Goal: Transaction & Acquisition: Purchase product/service

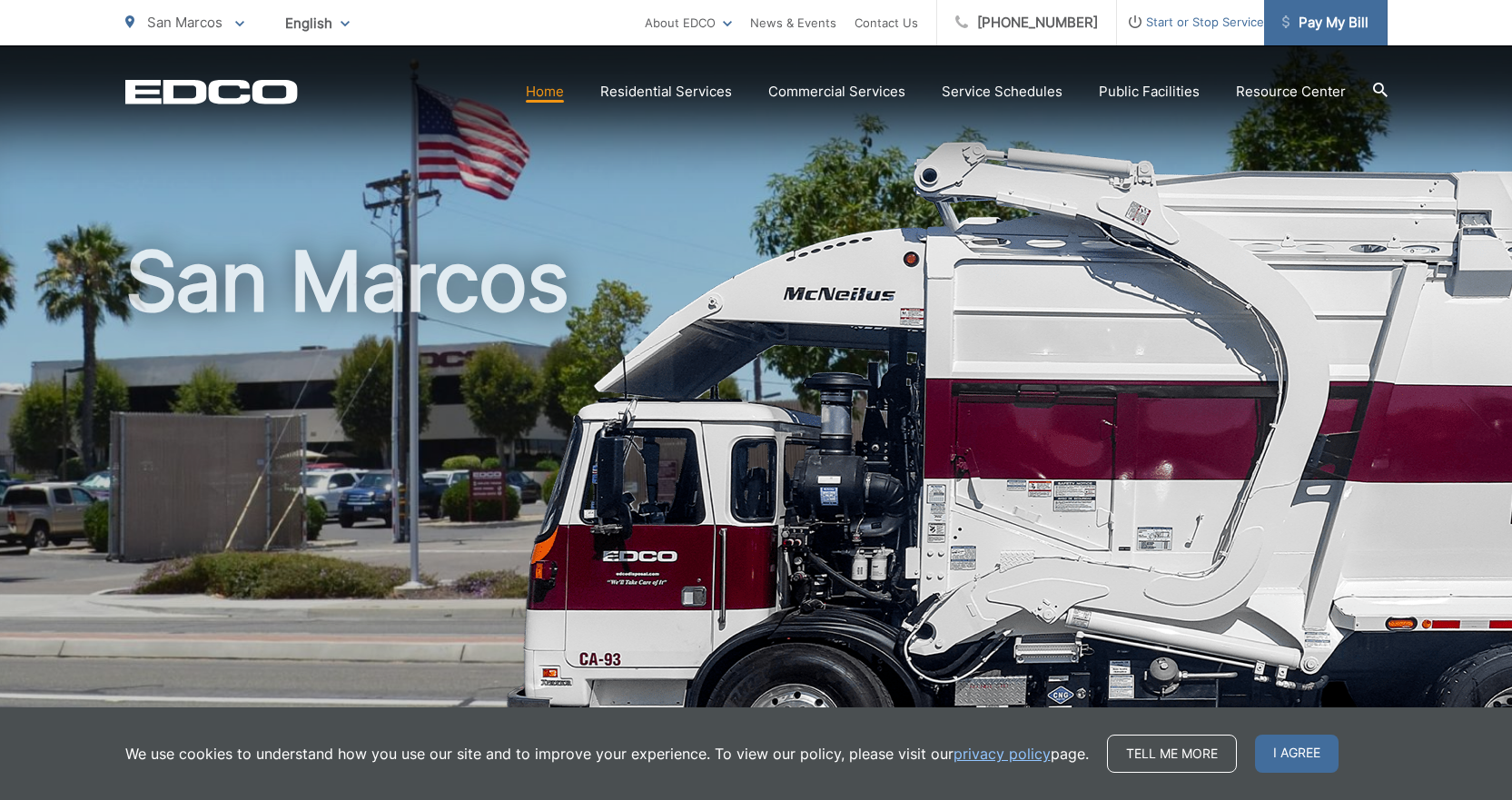
click at [1294, 20] on span "Pay My Bill" at bounding box center [1326, 22] width 86 height 22
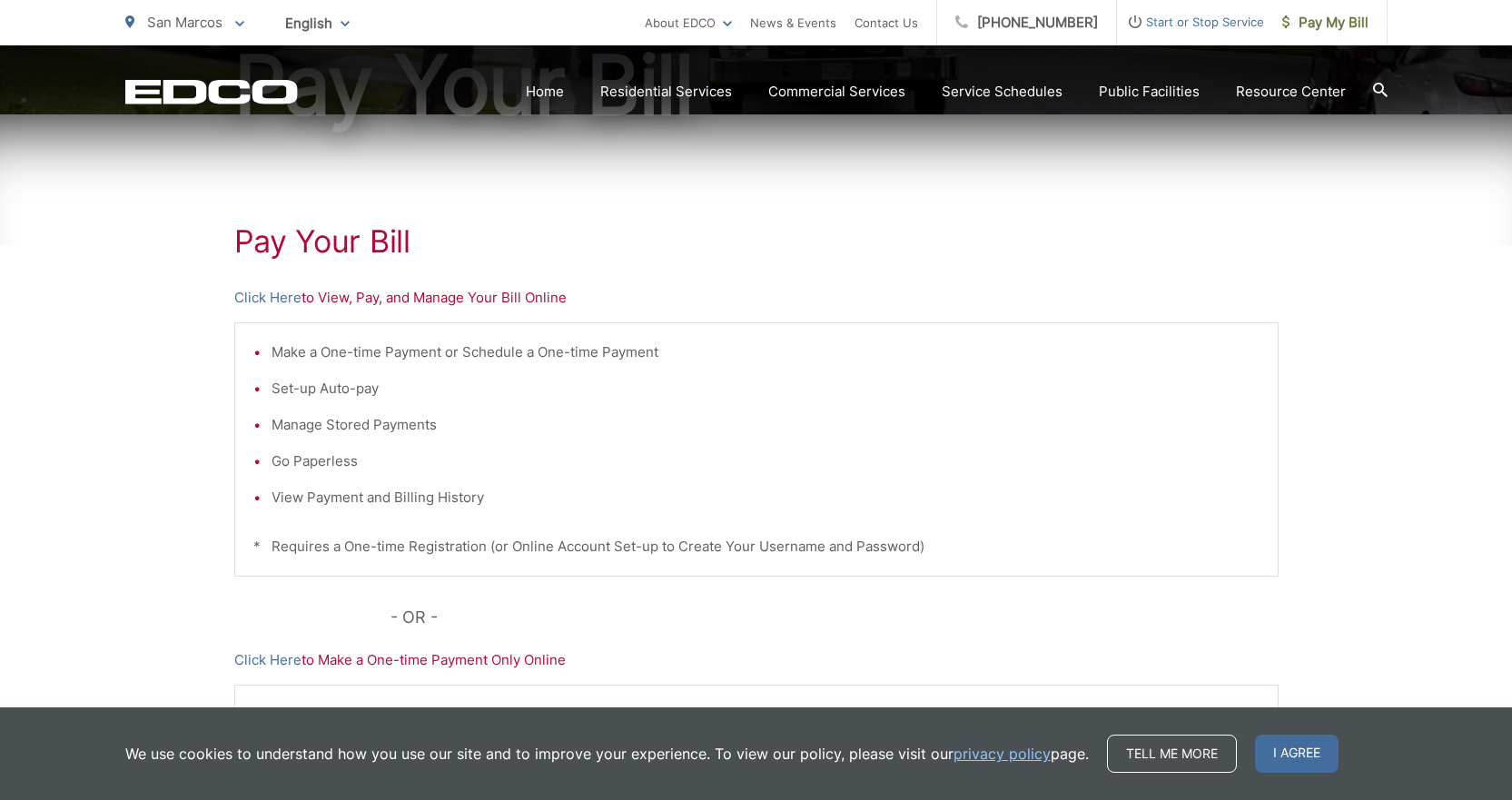
scroll to position [273, 0]
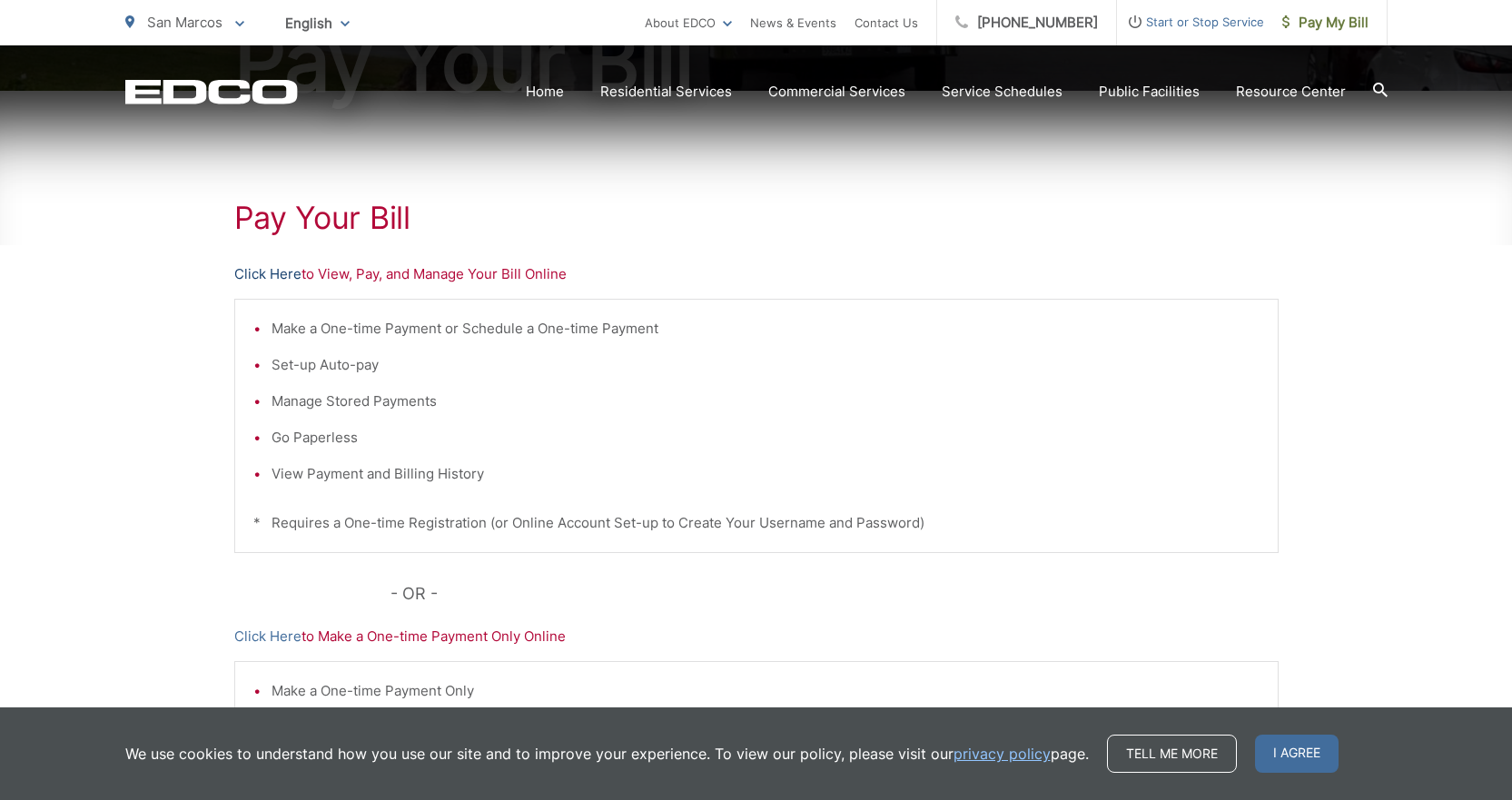
click at [285, 271] on link "Click Here" at bounding box center [268, 274] width 67 height 22
click at [274, 272] on link "Click Here" at bounding box center [268, 274] width 67 height 22
